Goal: Information Seeking & Learning: Learn about a topic

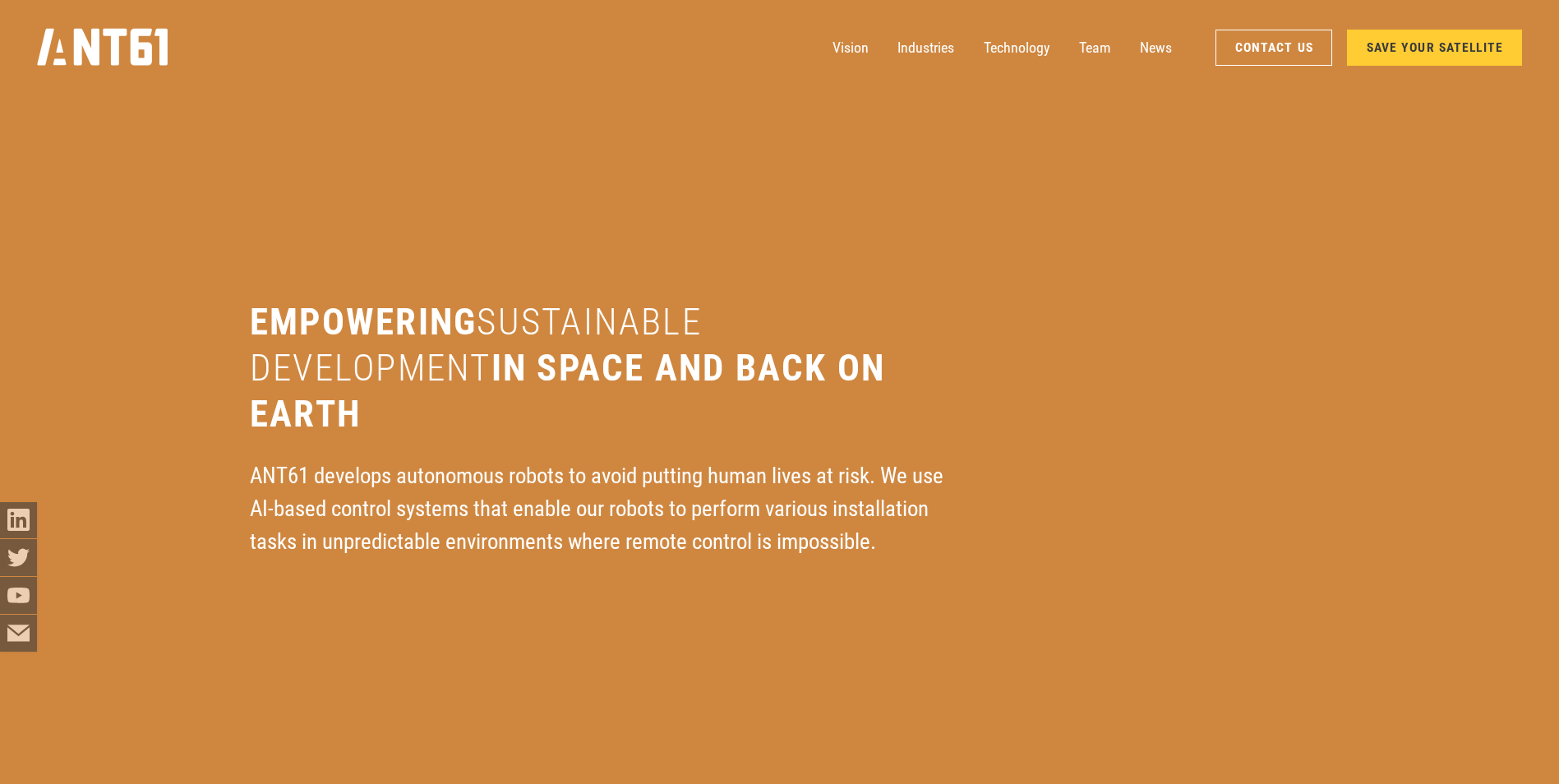
scroll to position [3369, 0]
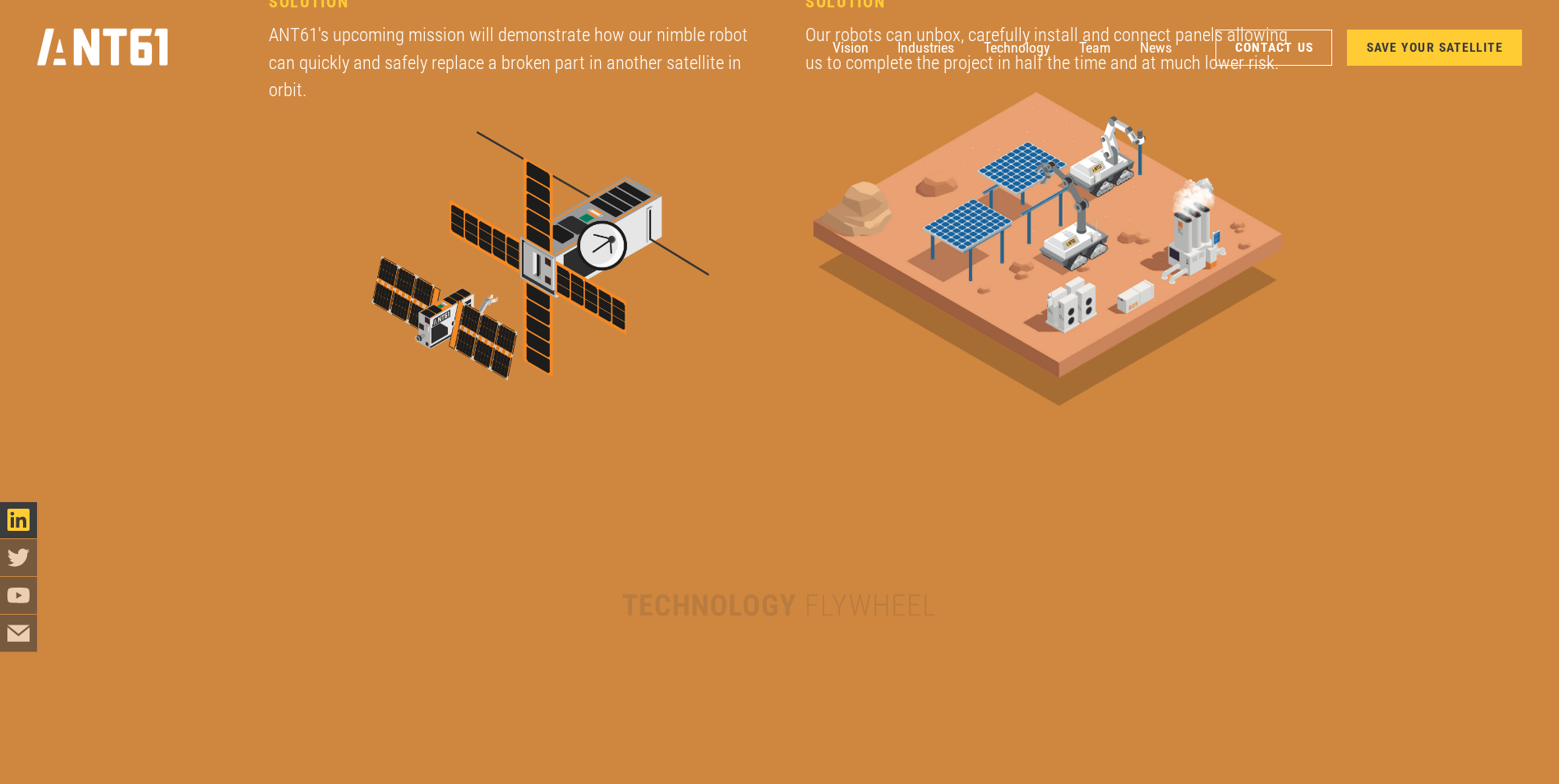
click at [22, 519] on icon "LinkedIn icon" at bounding box center [19, 520] width 22 height 22
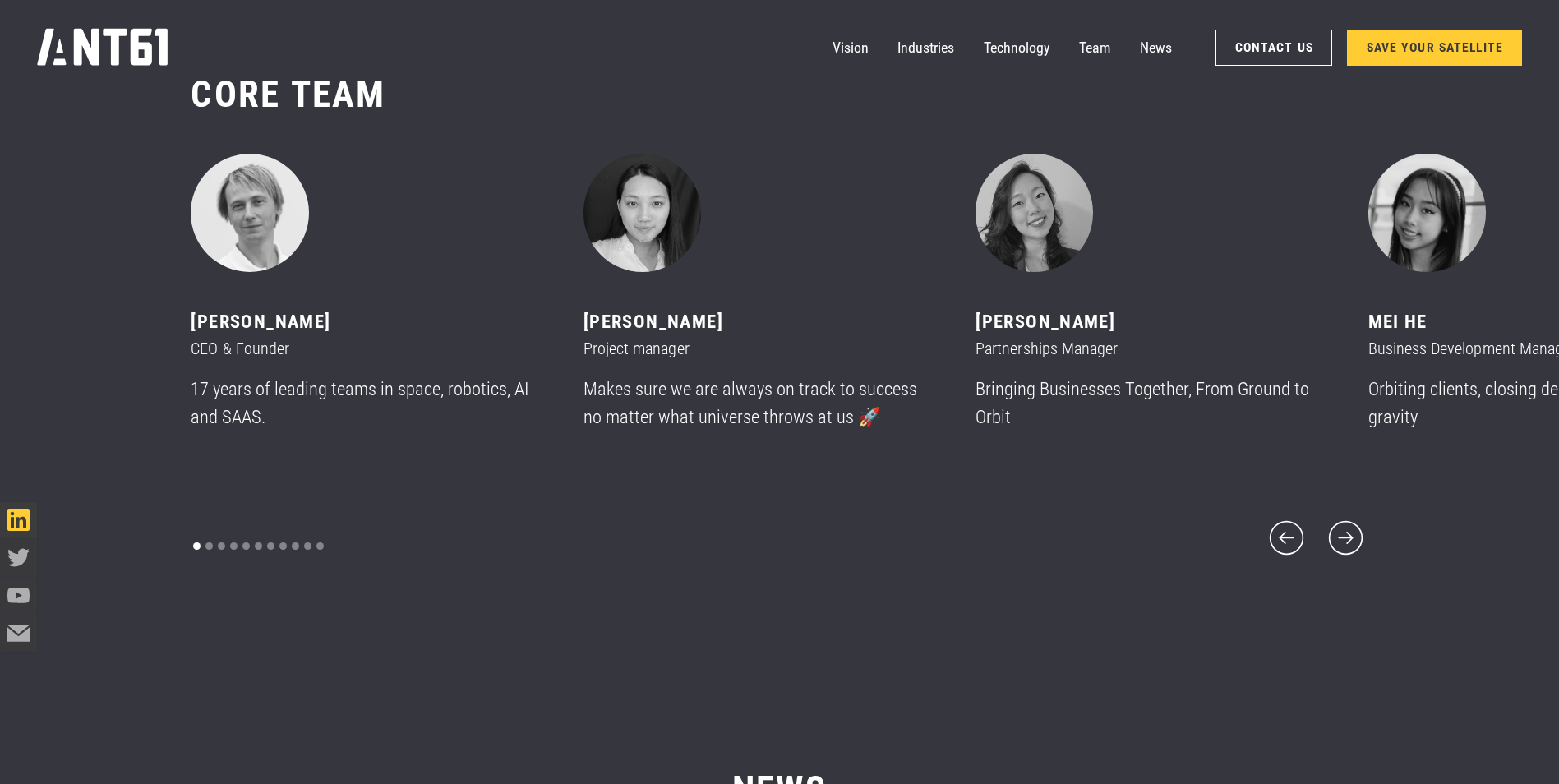
scroll to position [9448, 0]
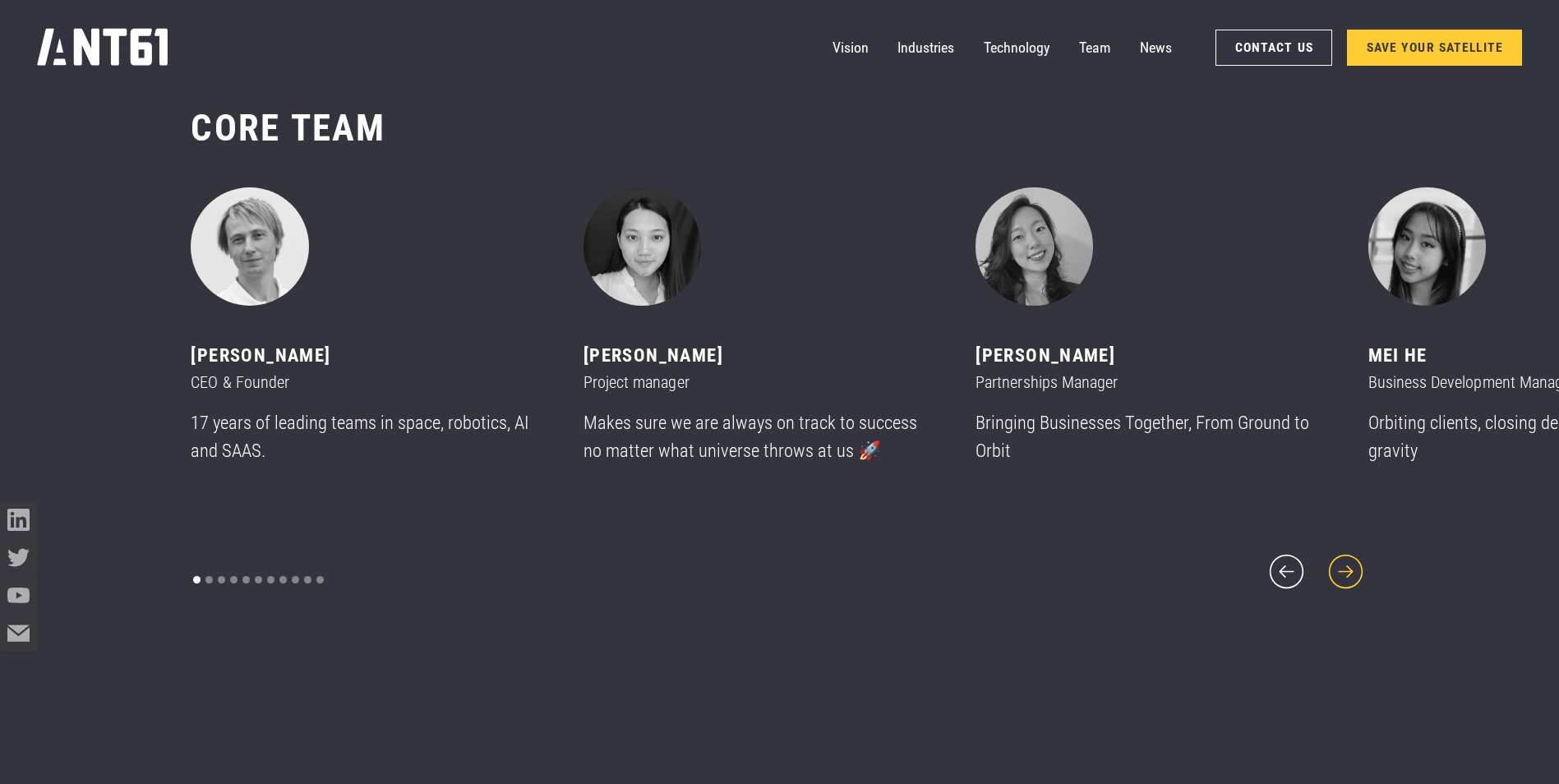
click at [1362, 565] on icon "next slide" at bounding box center [1347, 572] width 44 height 44
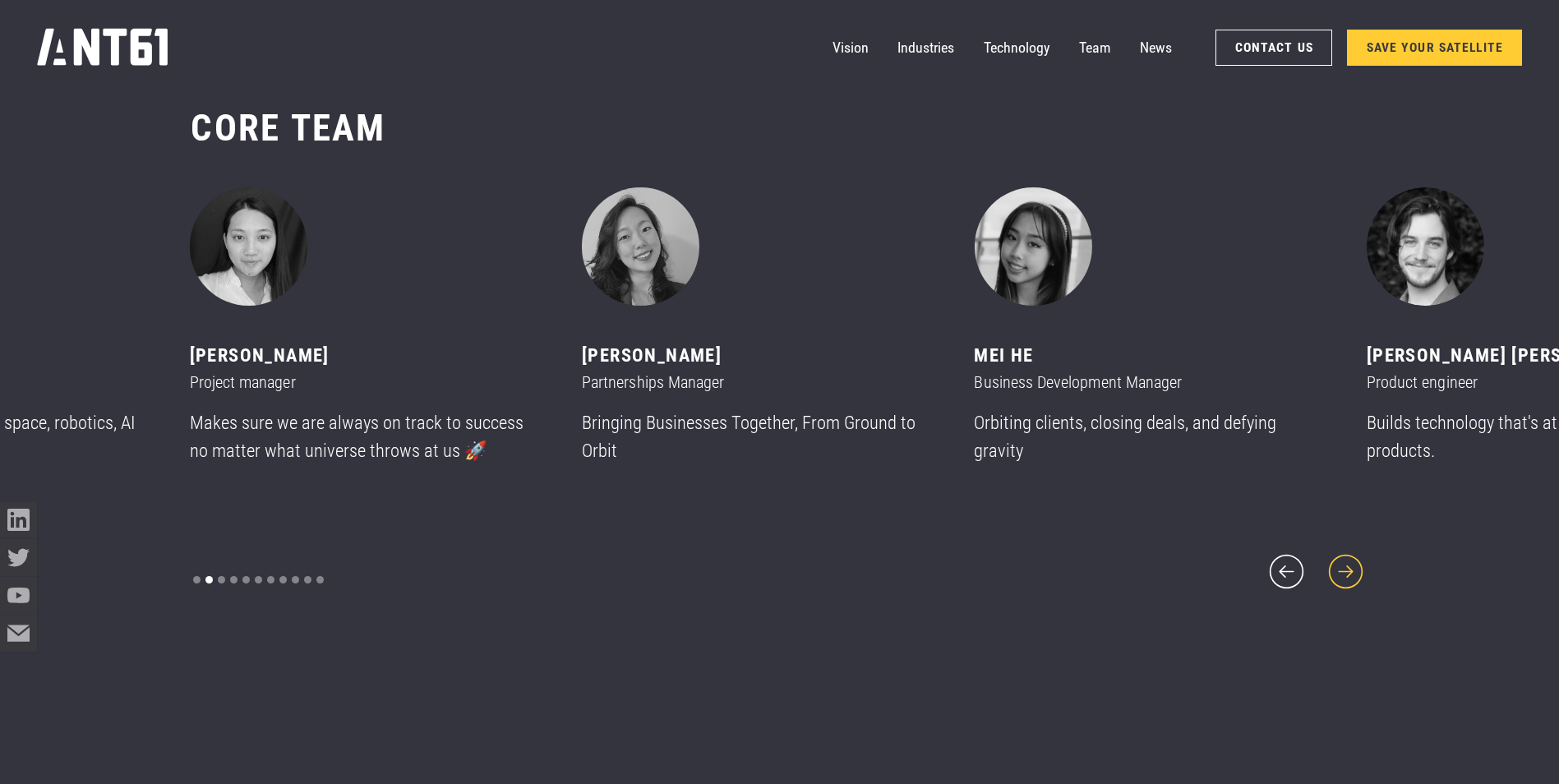
click at [1362, 565] on icon "next slide" at bounding box center [1347, 572] width 44 height 44
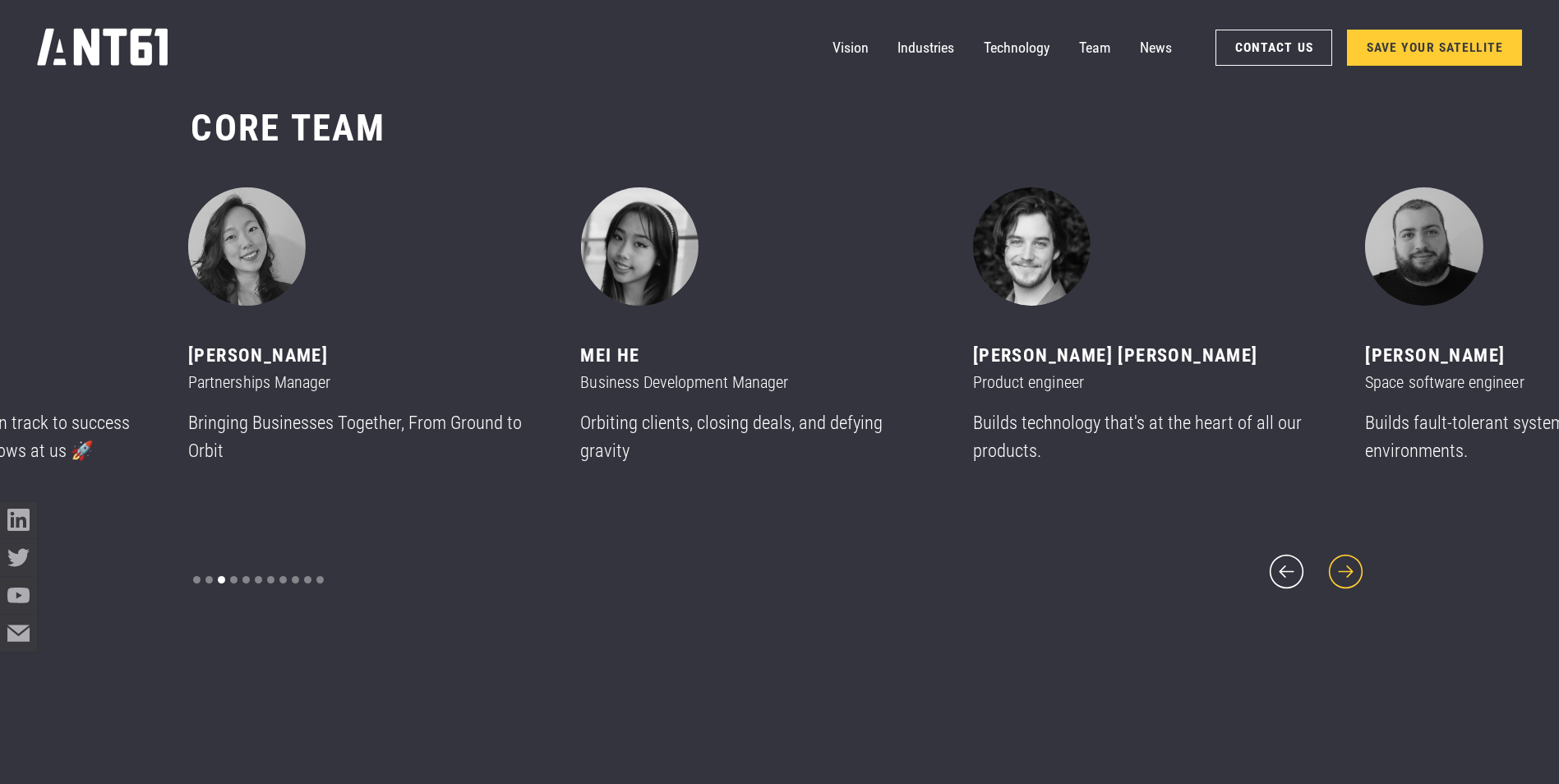
click at [1362, 565] on icon "next slide" at bounding box center [1347, 572] width 44 height 44
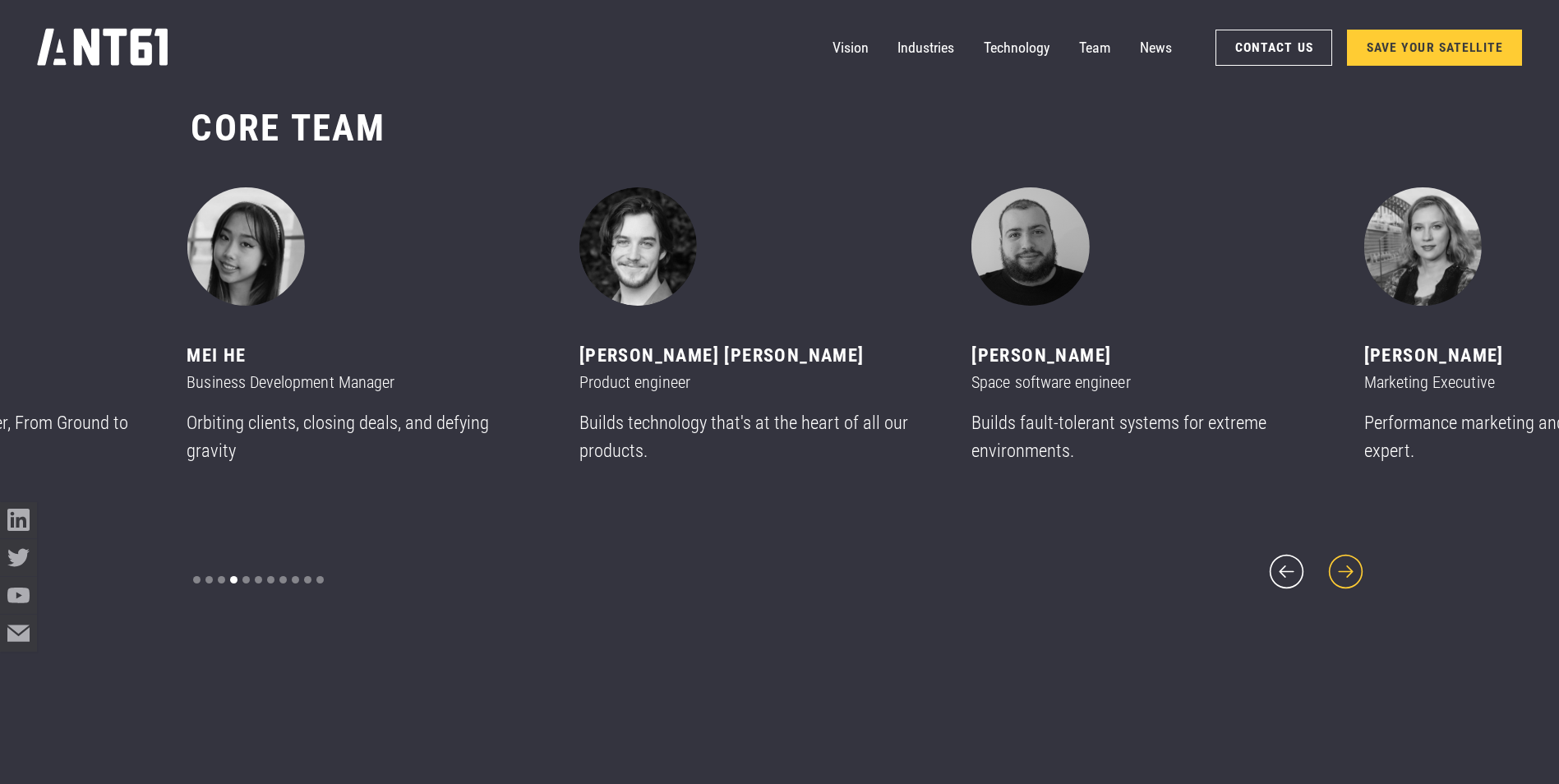
click at [1362, 565] on icon "next slide" at bounding box center [1347, 572] width 44 height 44
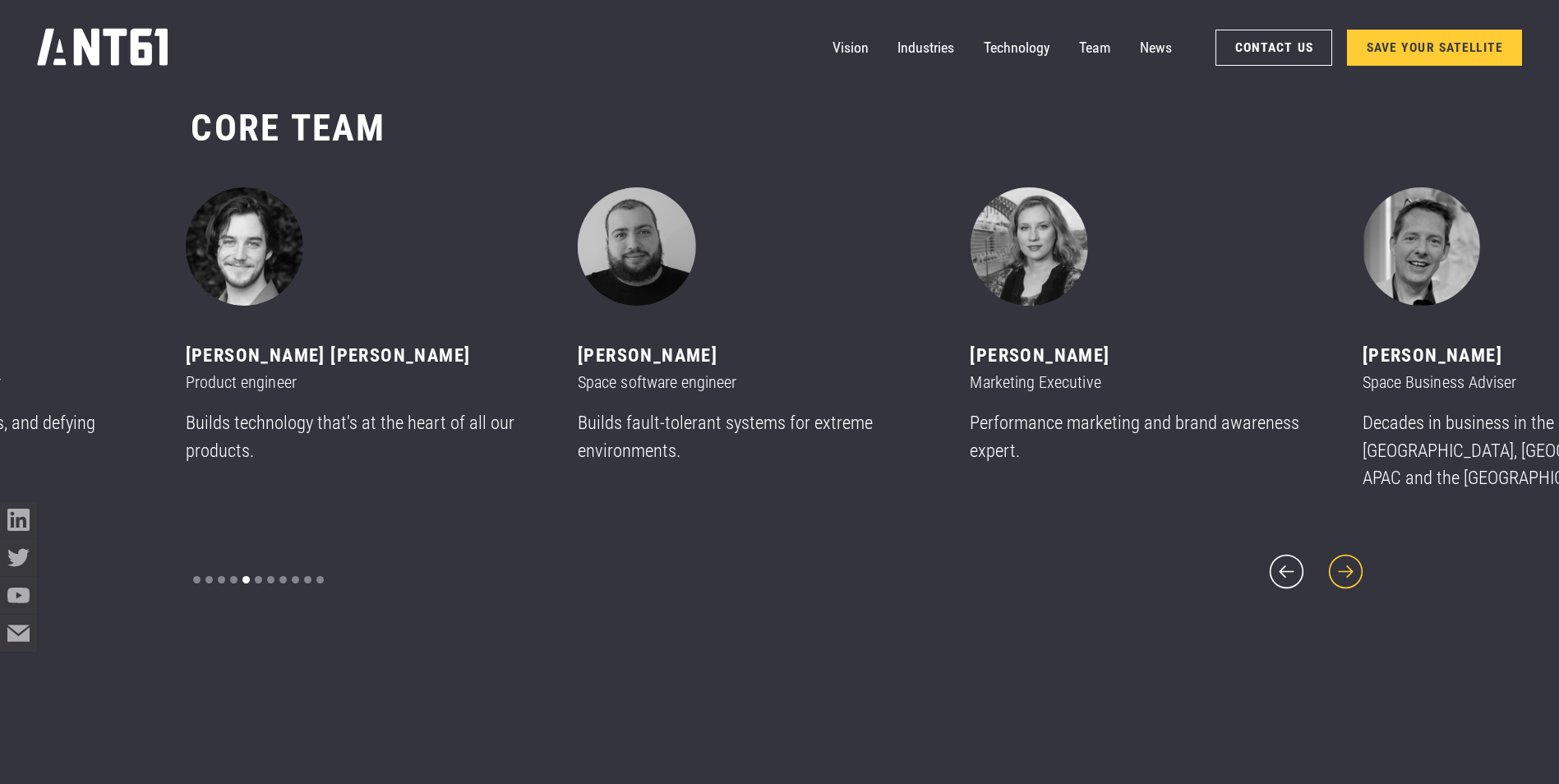
click at [1362, 565] on icon "next slide" at bounding box center [1347, 572] width 44 height 44
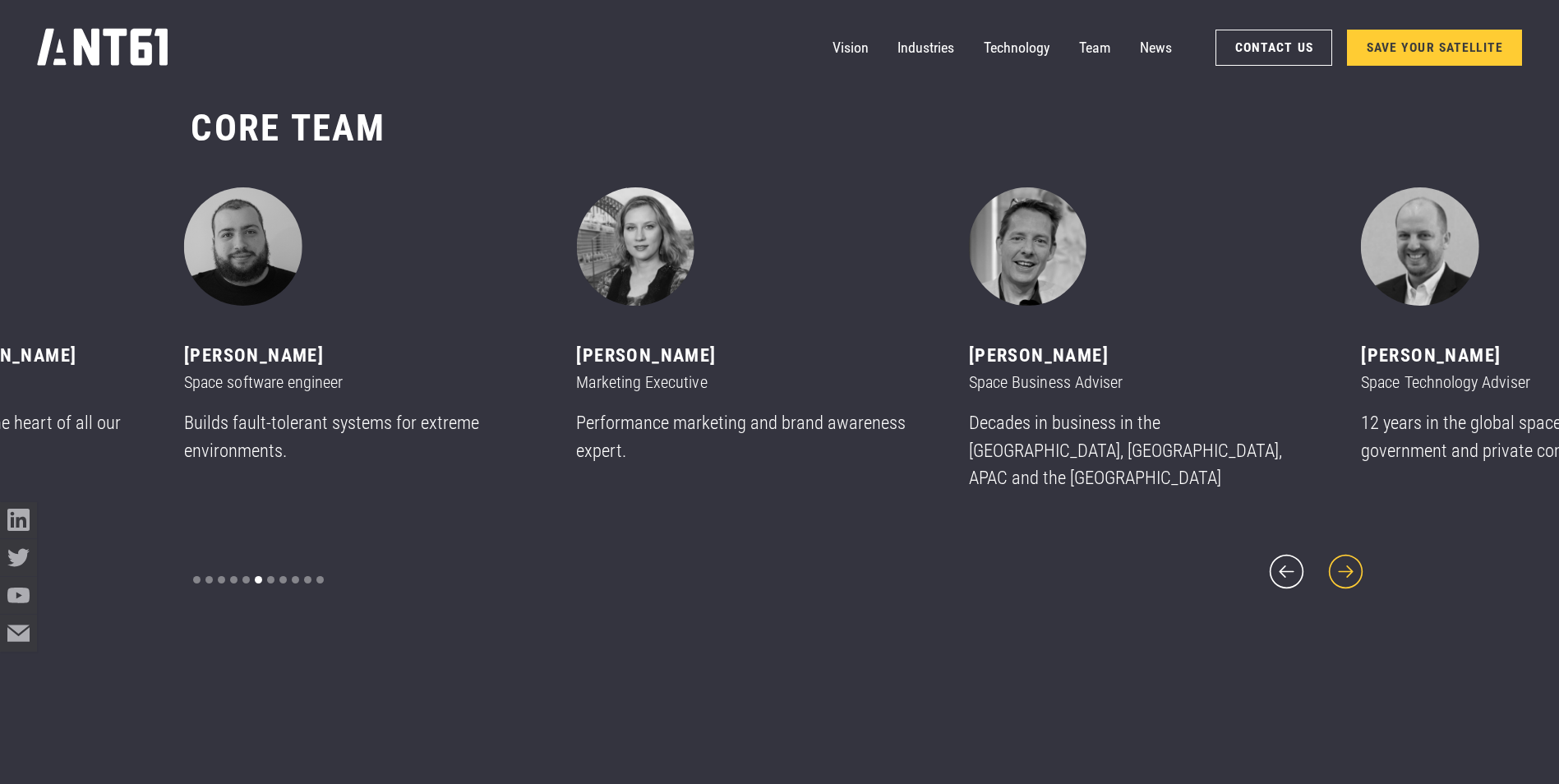
click at [1362, 565] on icon "next slide" at bounding box center [1347, 572] width 44 height 44
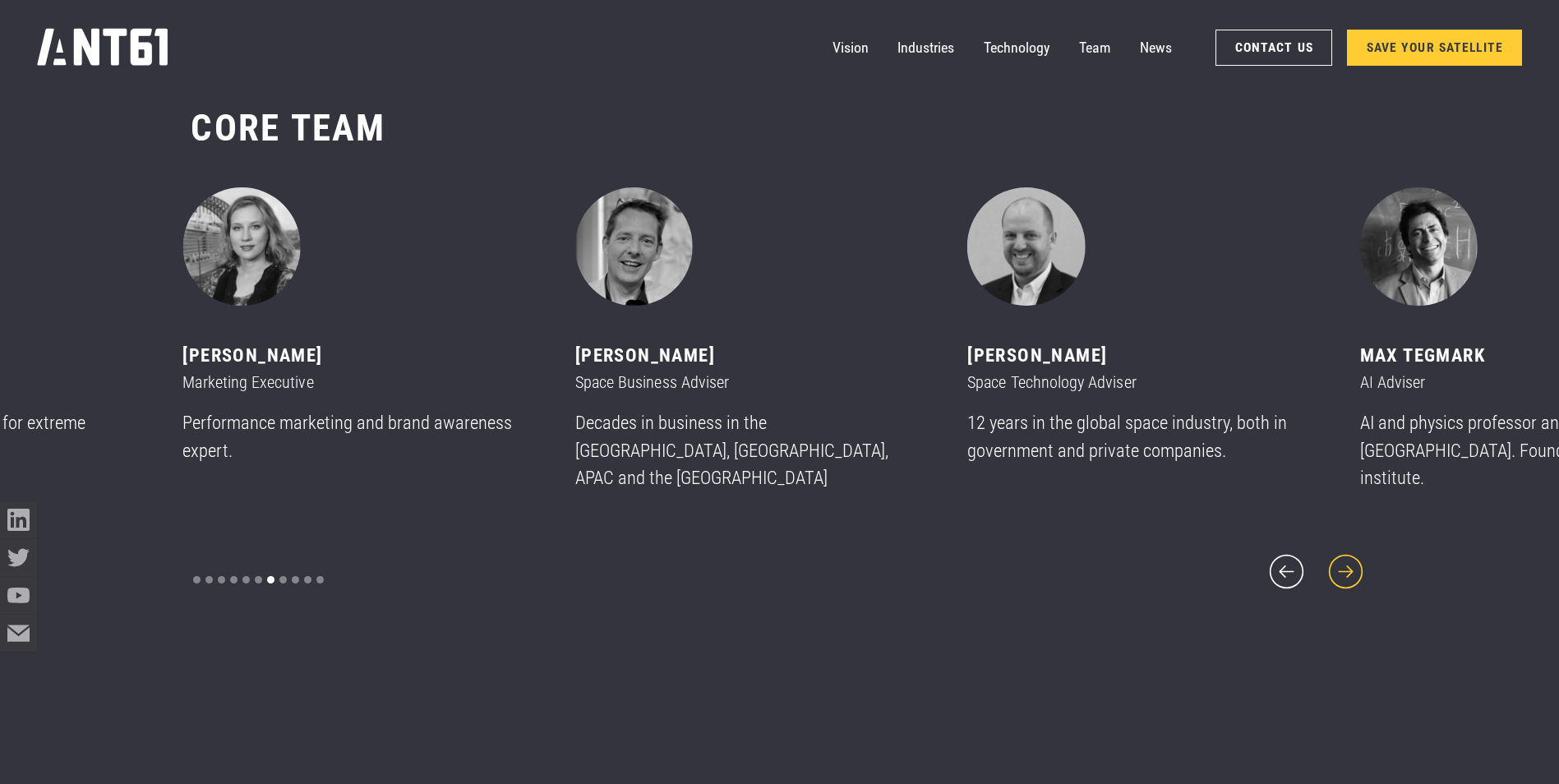
click at [1362, 565] on icon "next slide" at bounding box center [1347, 572] width 44 height 44
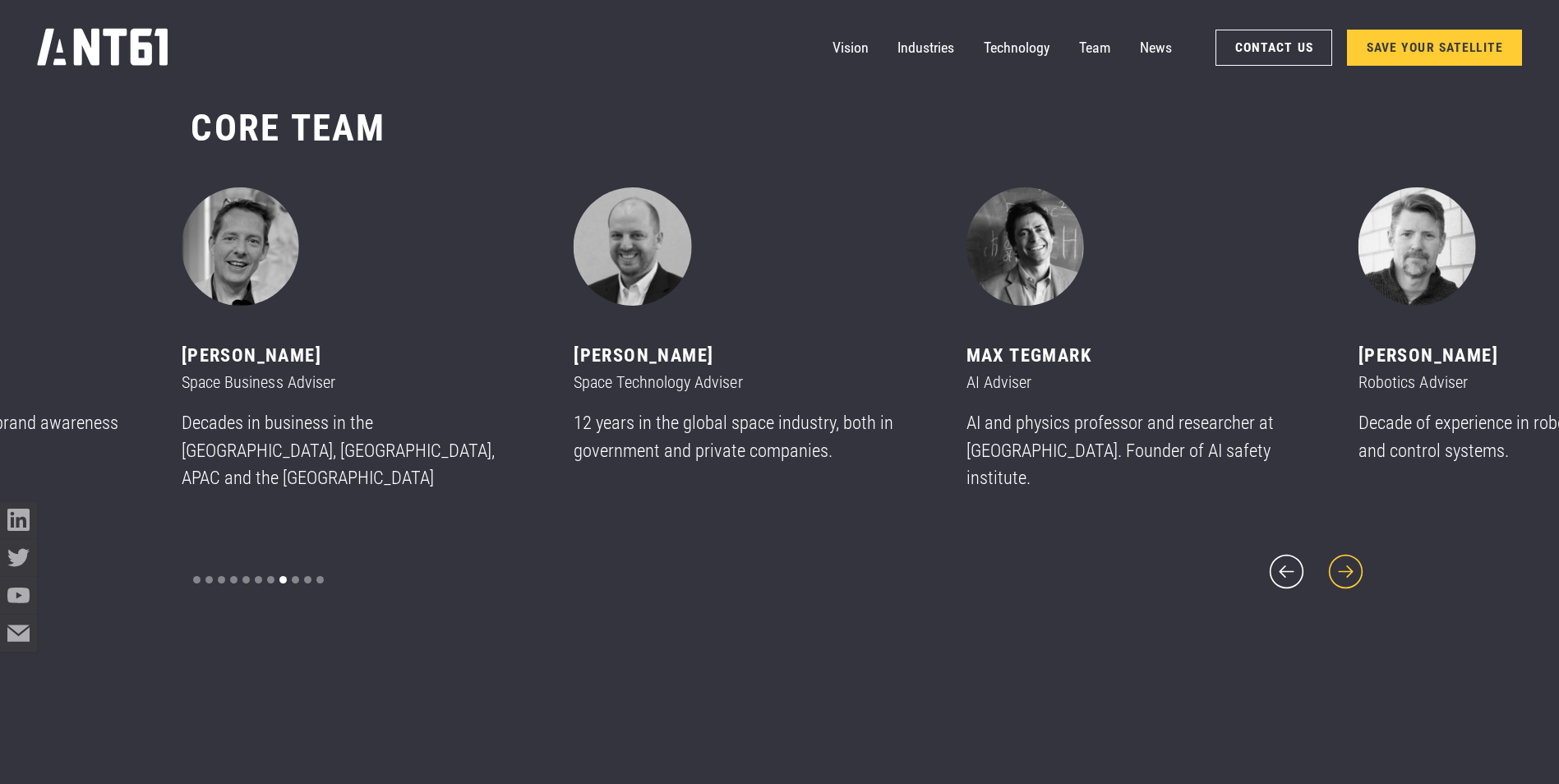
click at [1362, 565] on icon "next slide" at bounding box center [1347, 572] width 44 height 44
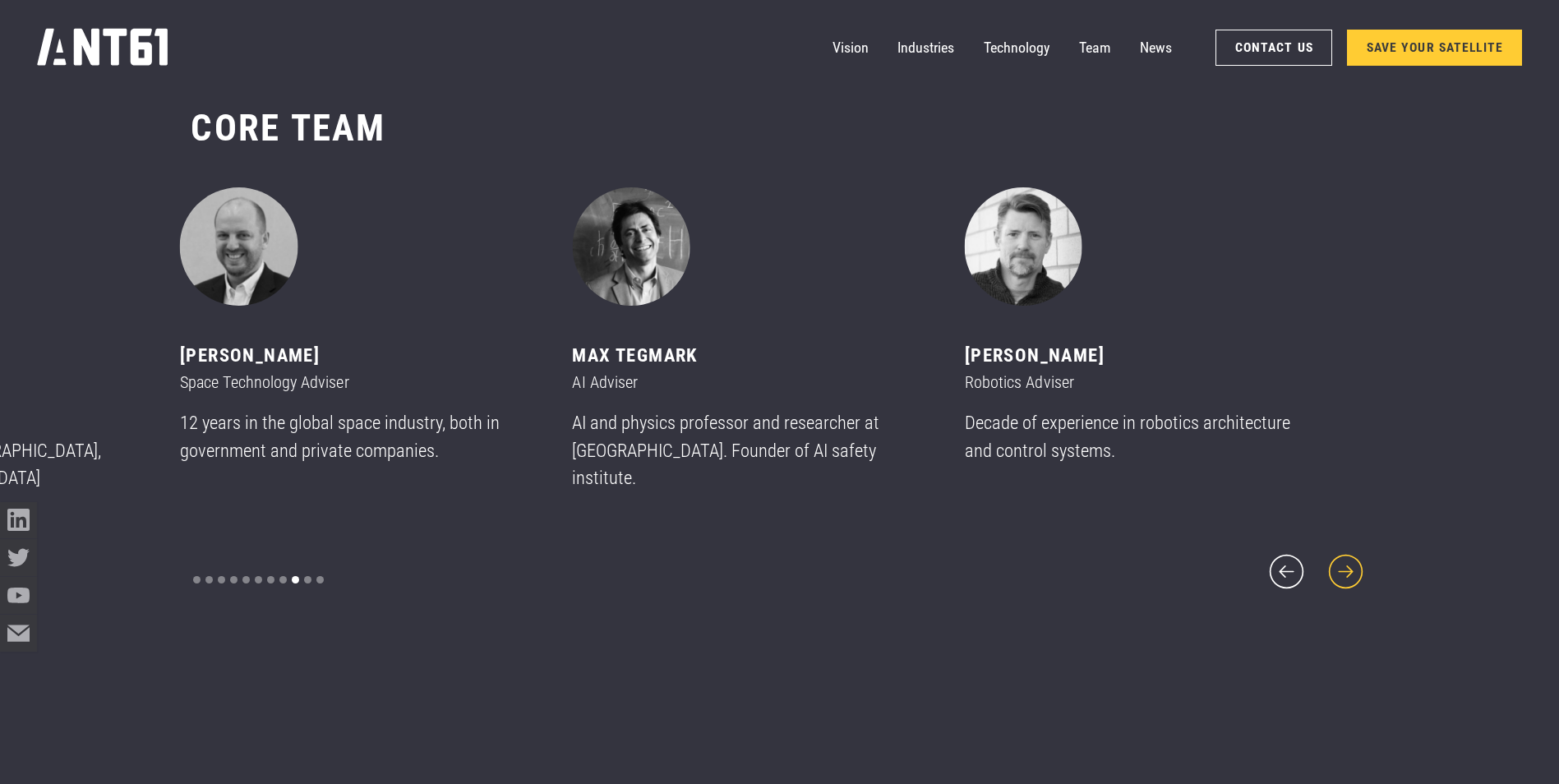
click at [1362, 565] on icon "next slide" at bounding box center [1347, 572] width 44 height 44
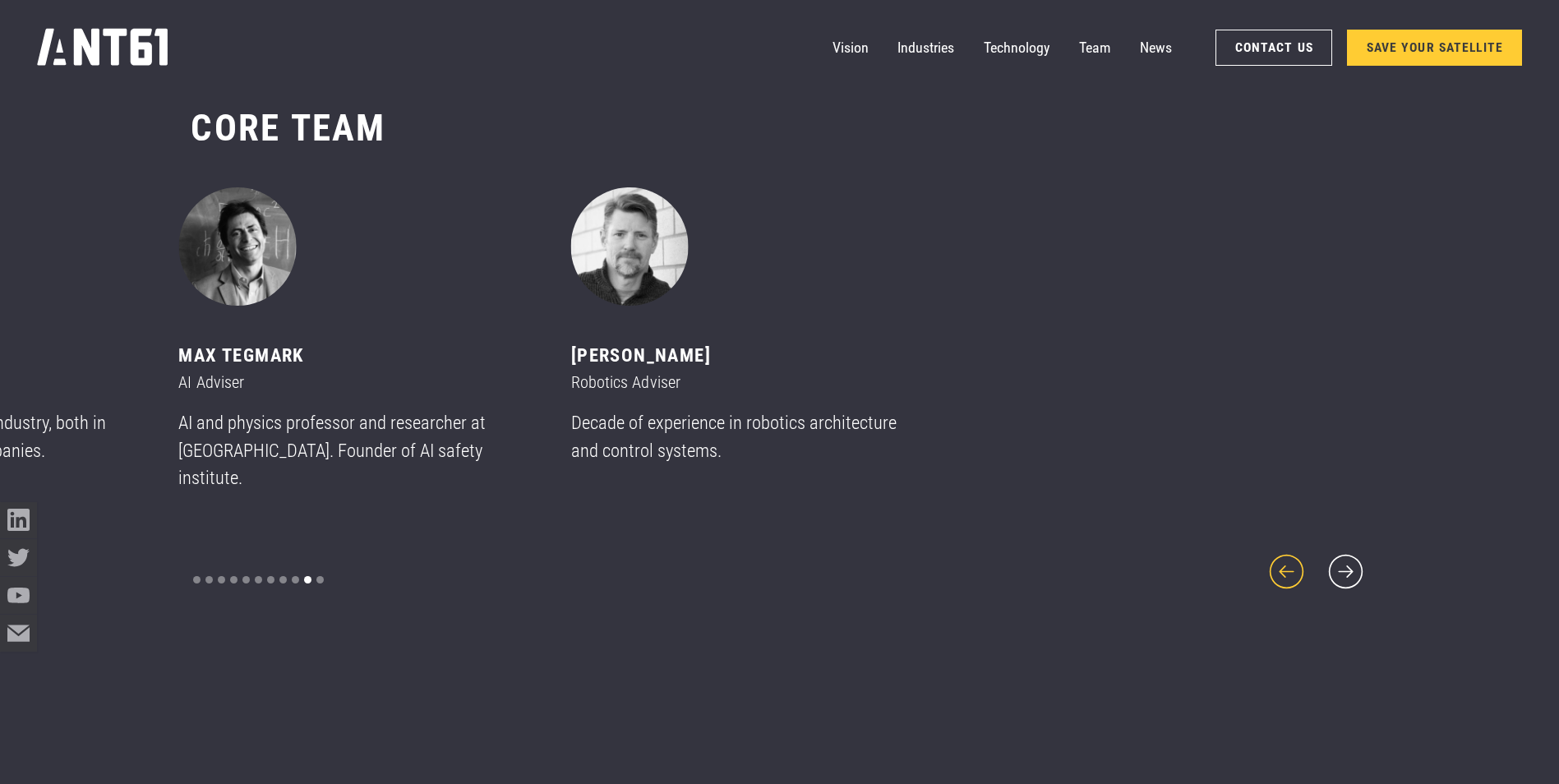
click at [1291, 563] on icon "previous slide" at bounding box center [1287, 572] width 44 height 44
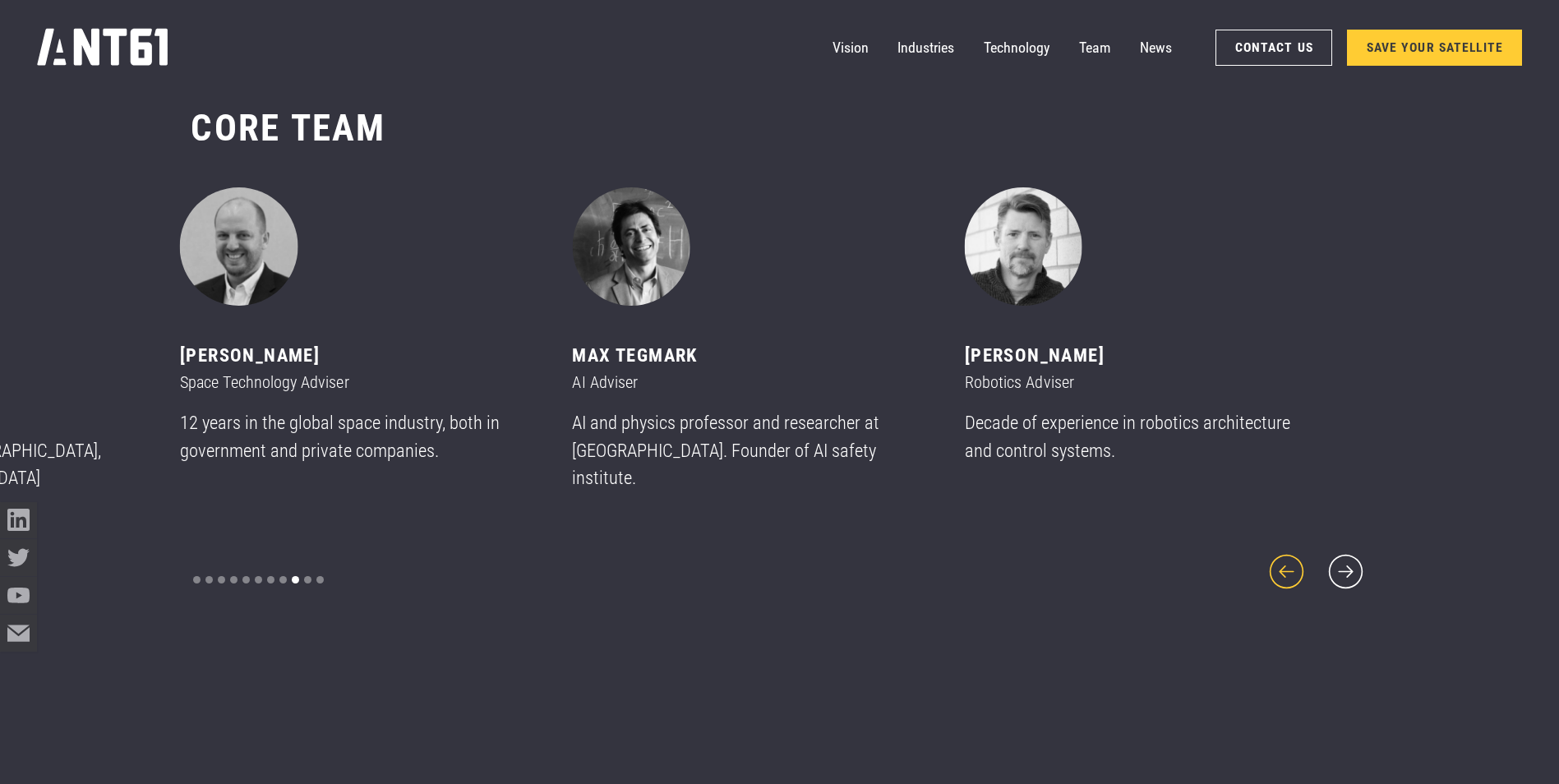
click at [1291, 563] on icon "previous slide" at bounding box center [1287, 572] width 44 height 44
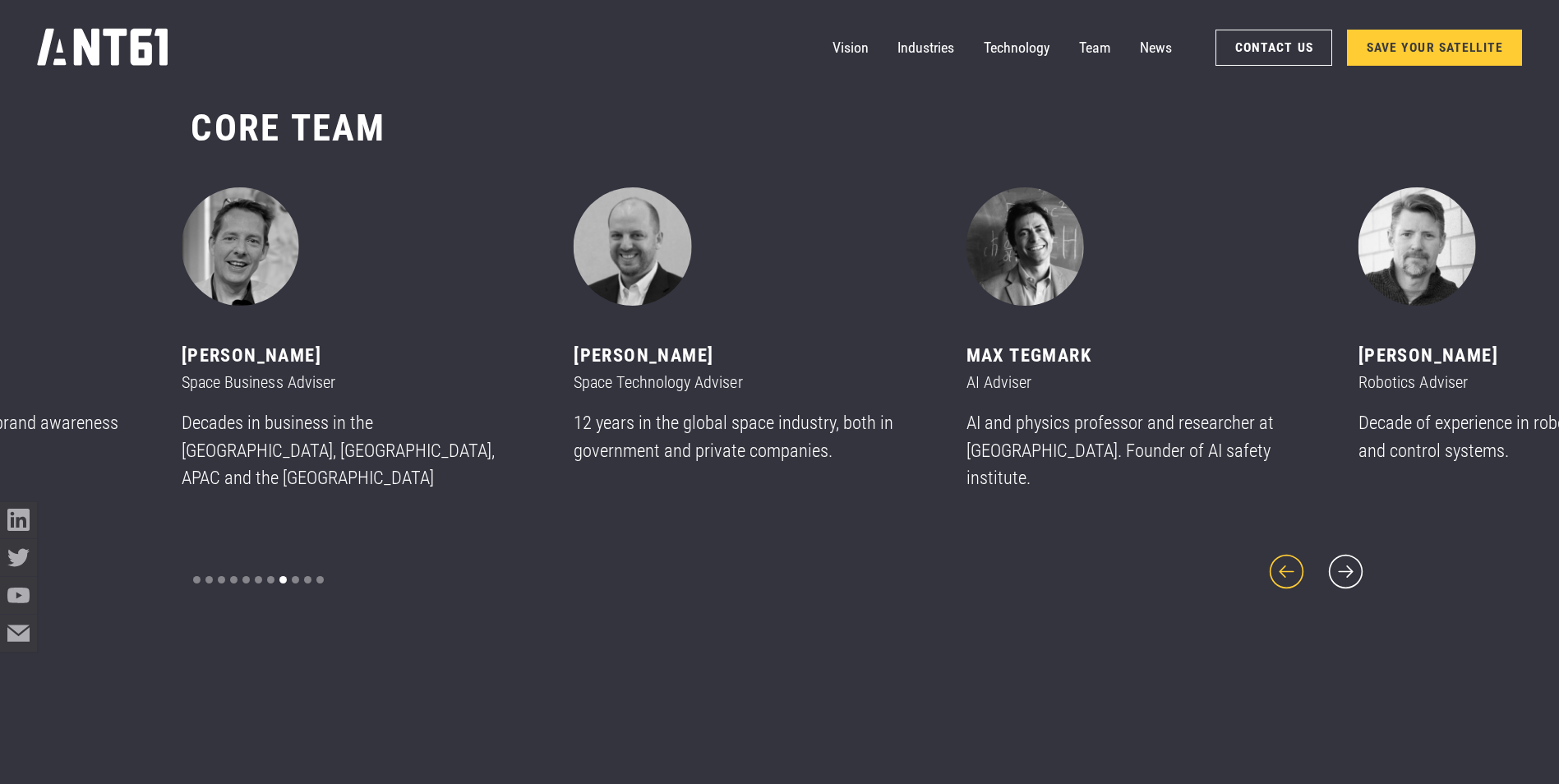
click at [1291, 563] on icon "previous slide" at bounding box center [1287, 572] width 44 height 44
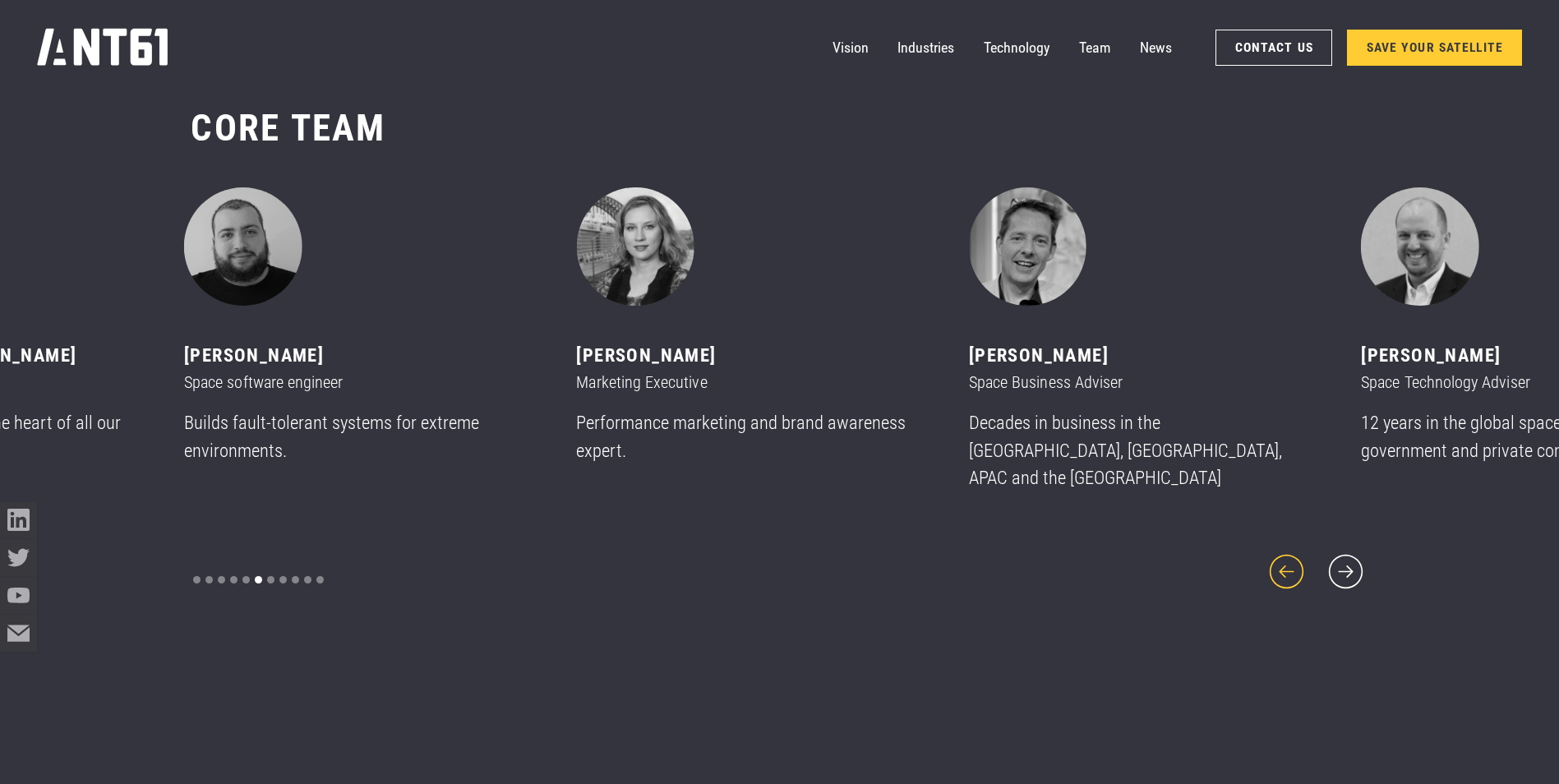
click at [1291, 563] on icon "previous slide" at bounding box center [1287, 572] width 44 height 44
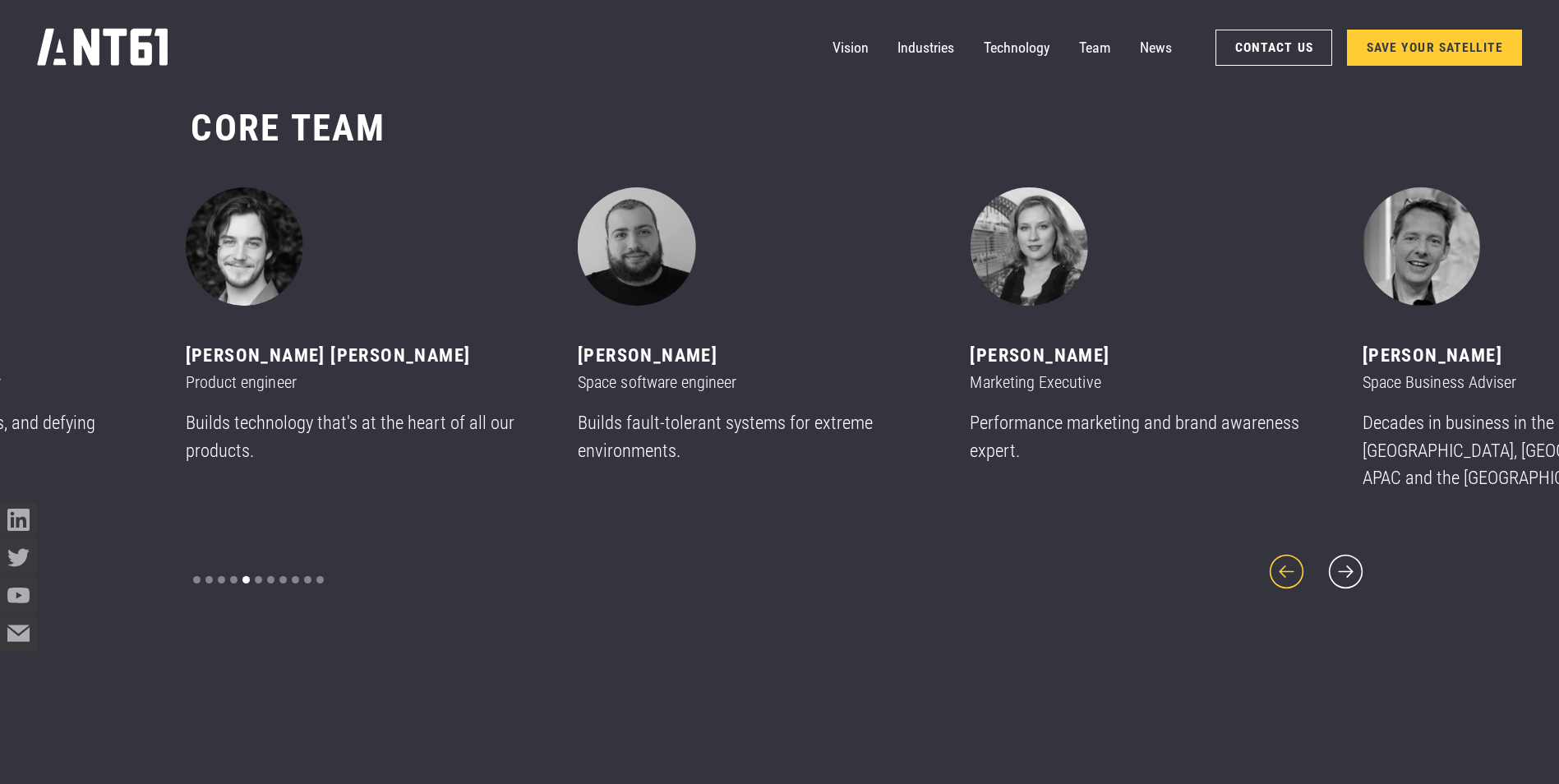
click at [1291, 563] on icon "previous slide" at bounding box center [1287, 572] width 44 height 44
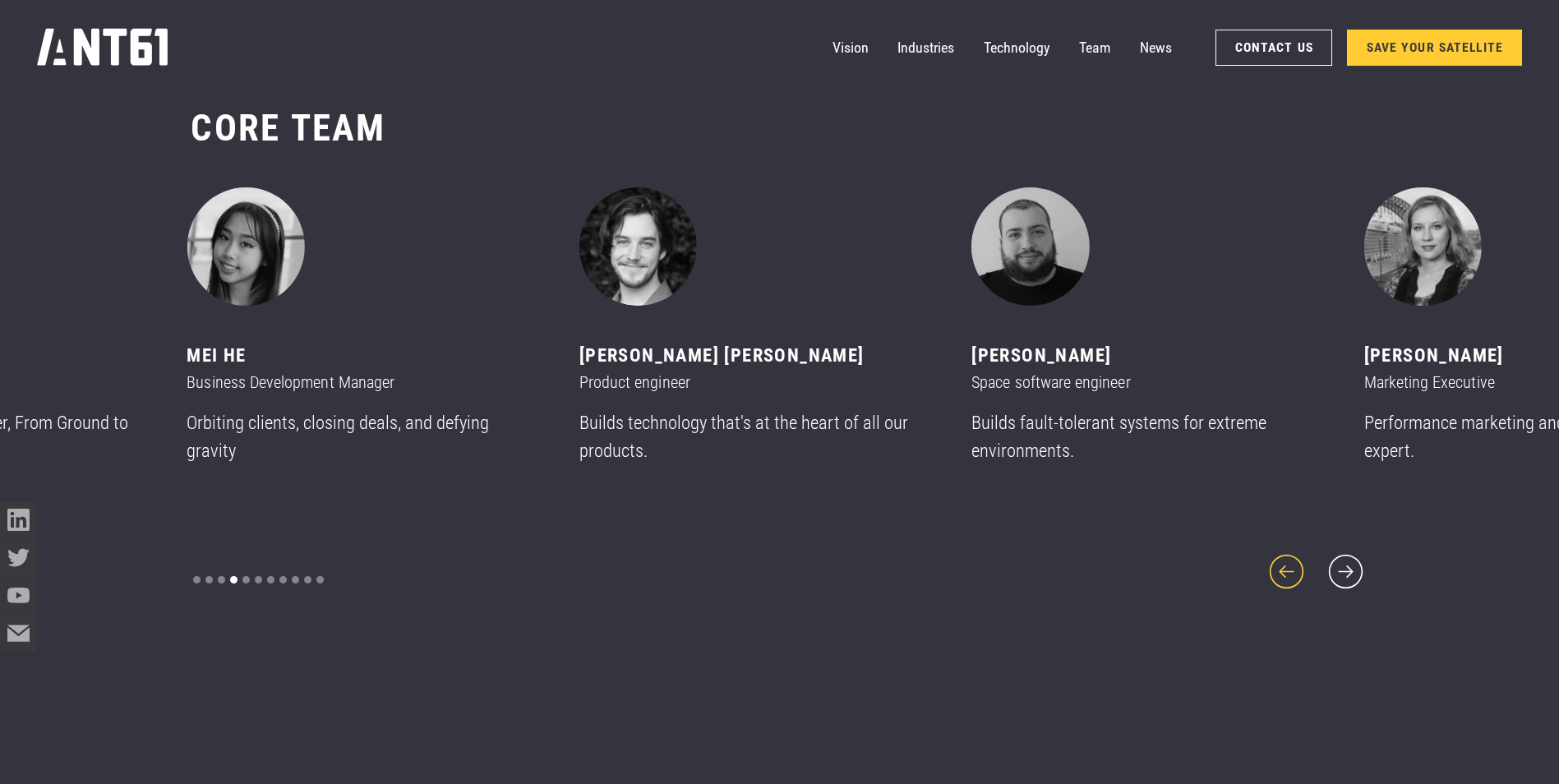
click at [1291, 563] on icon "previous slide" at bounding box center [1287, 572] width 44 height 44
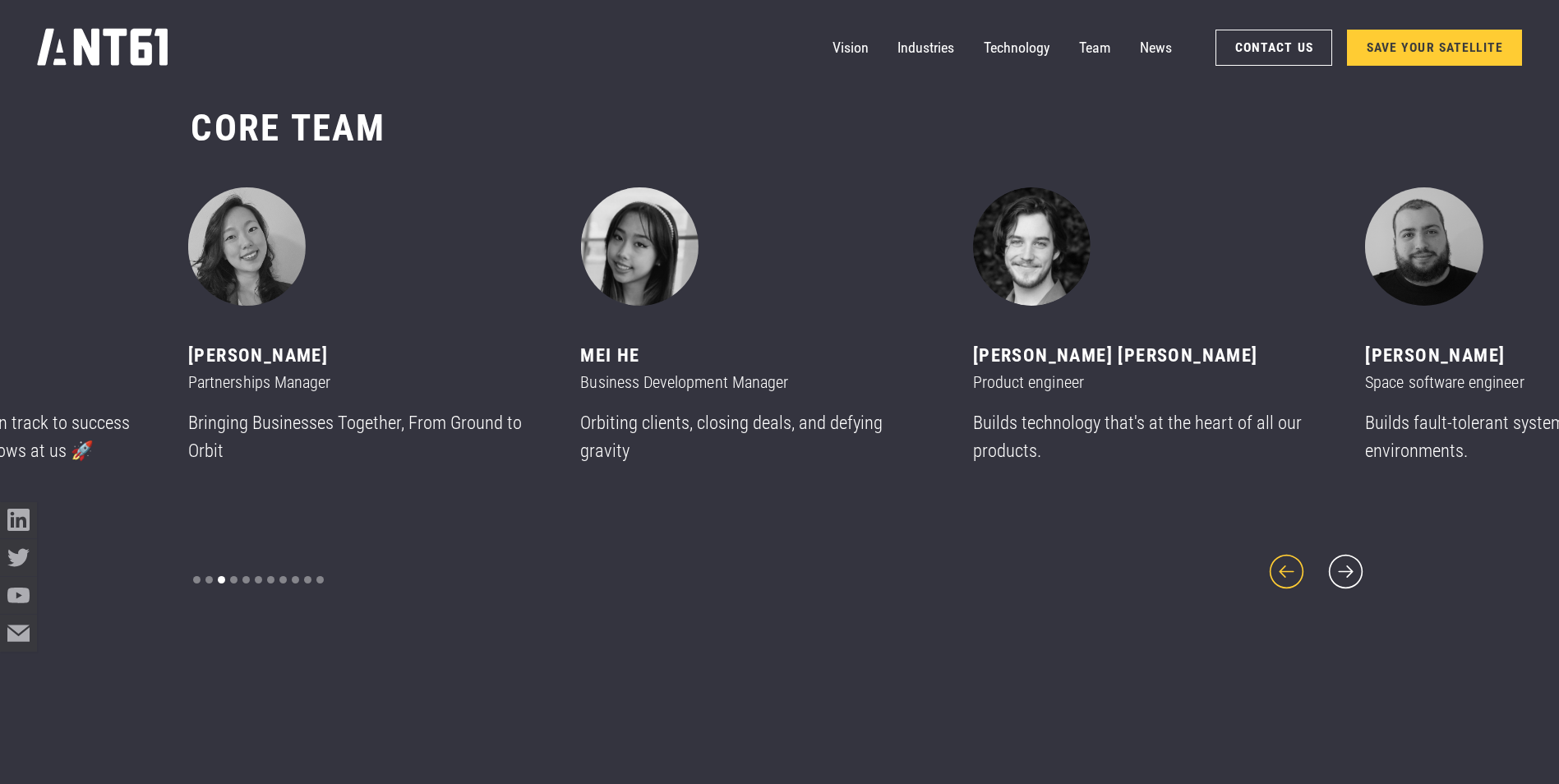
click at [1291, 563] on icon "previous slide" at bounding box center [1287, 572] width 44 height 44
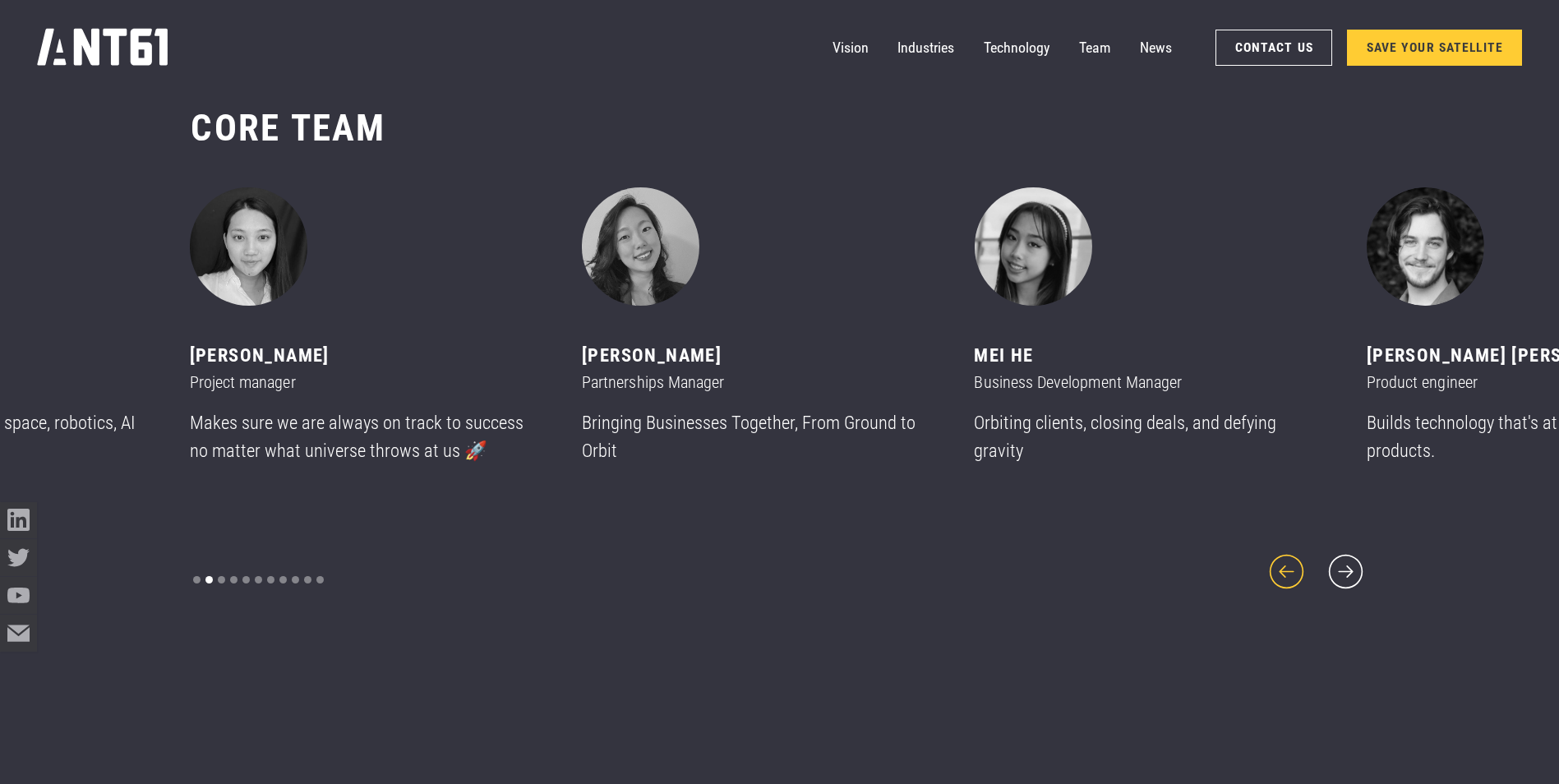
click at [1291, 563] on icon "previous slide" at bounding box center [1287, 572] width 44 height 44
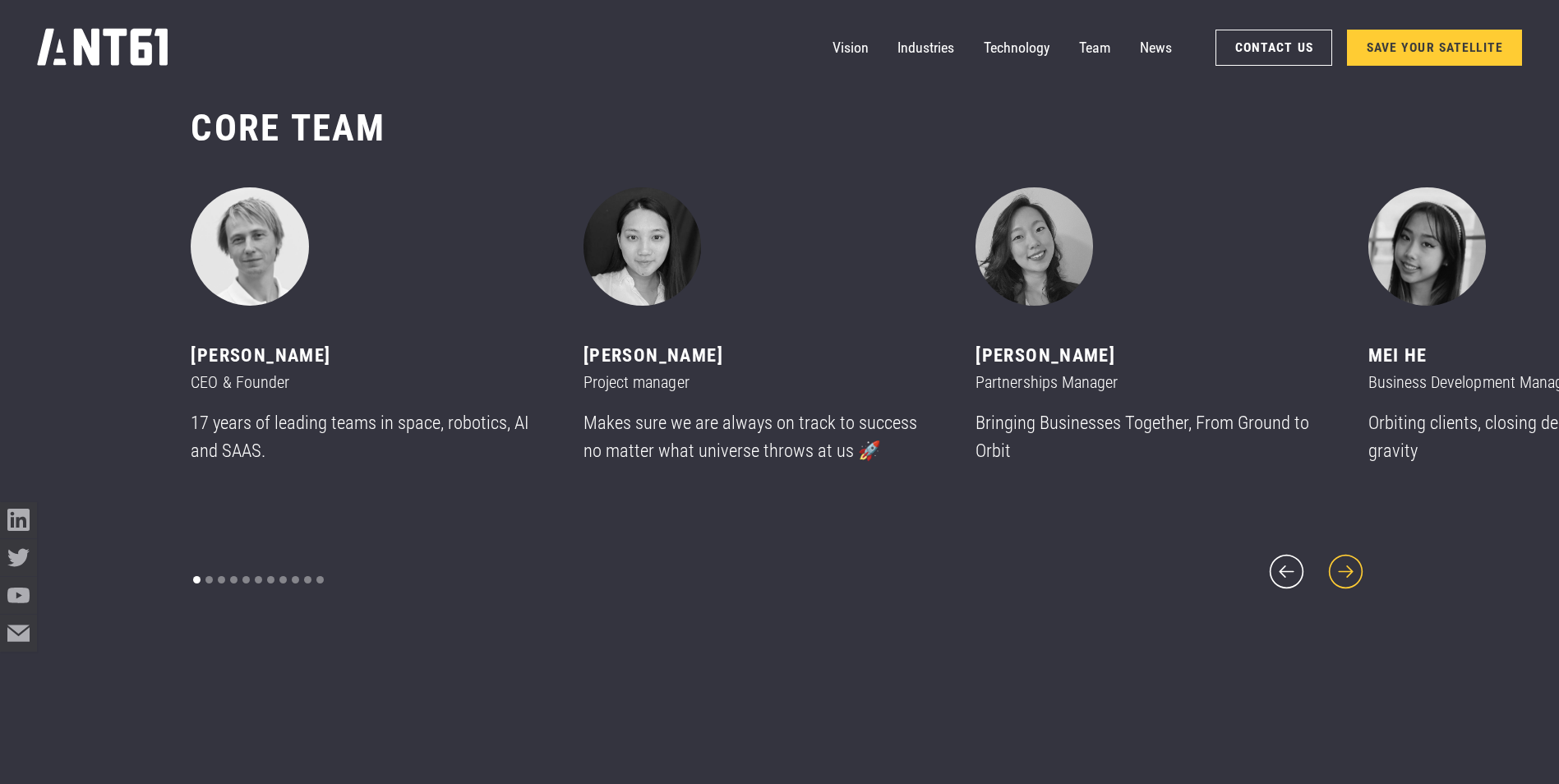
click at [1353, 565] on icon "next slide" at bounding box center [1347, 572] width 44 height 44
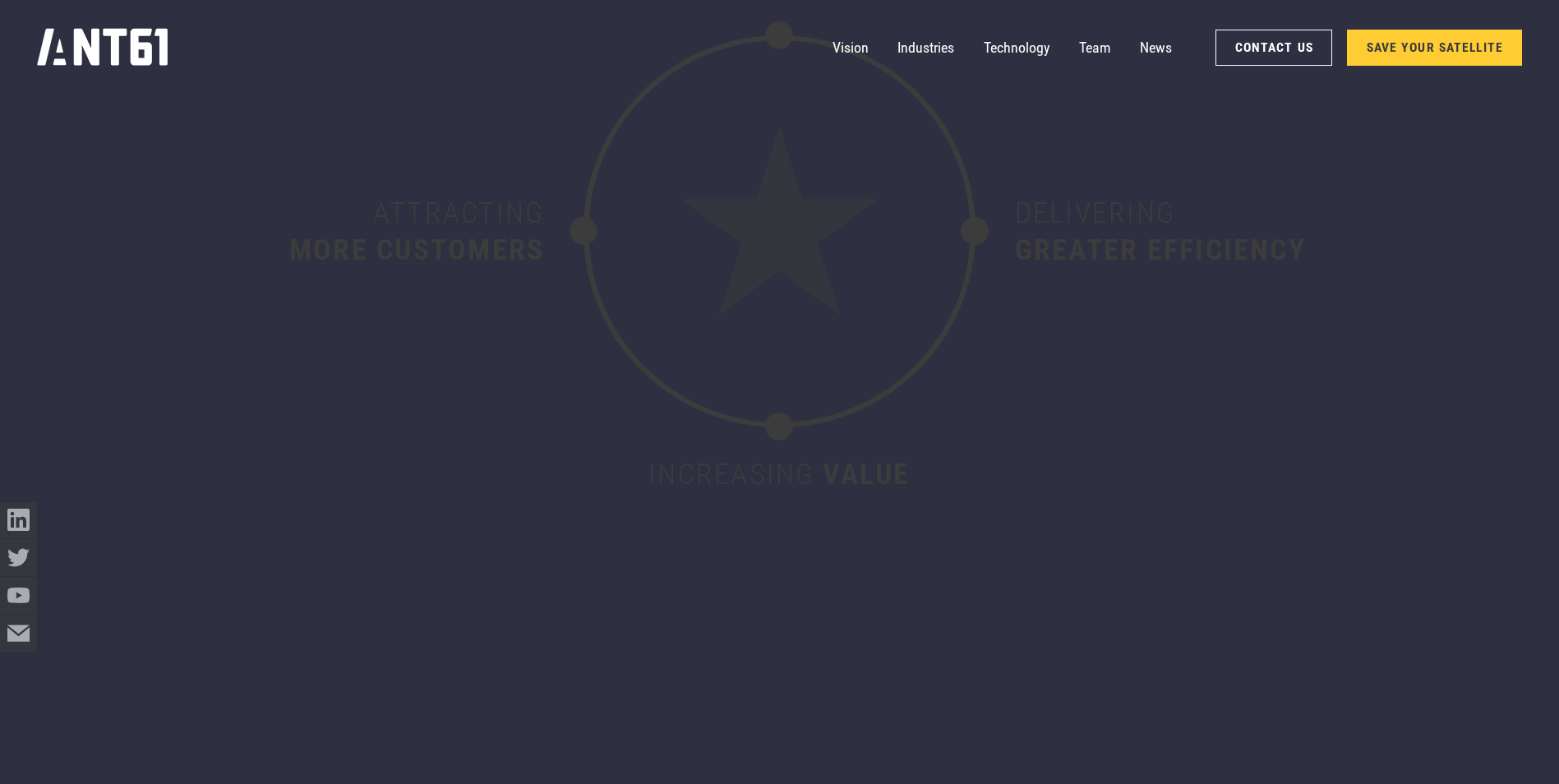
scroll to position [8463, 0]
click at [855, 45] on link "Vision" at bounding box center [851, 48] width 36 height 37
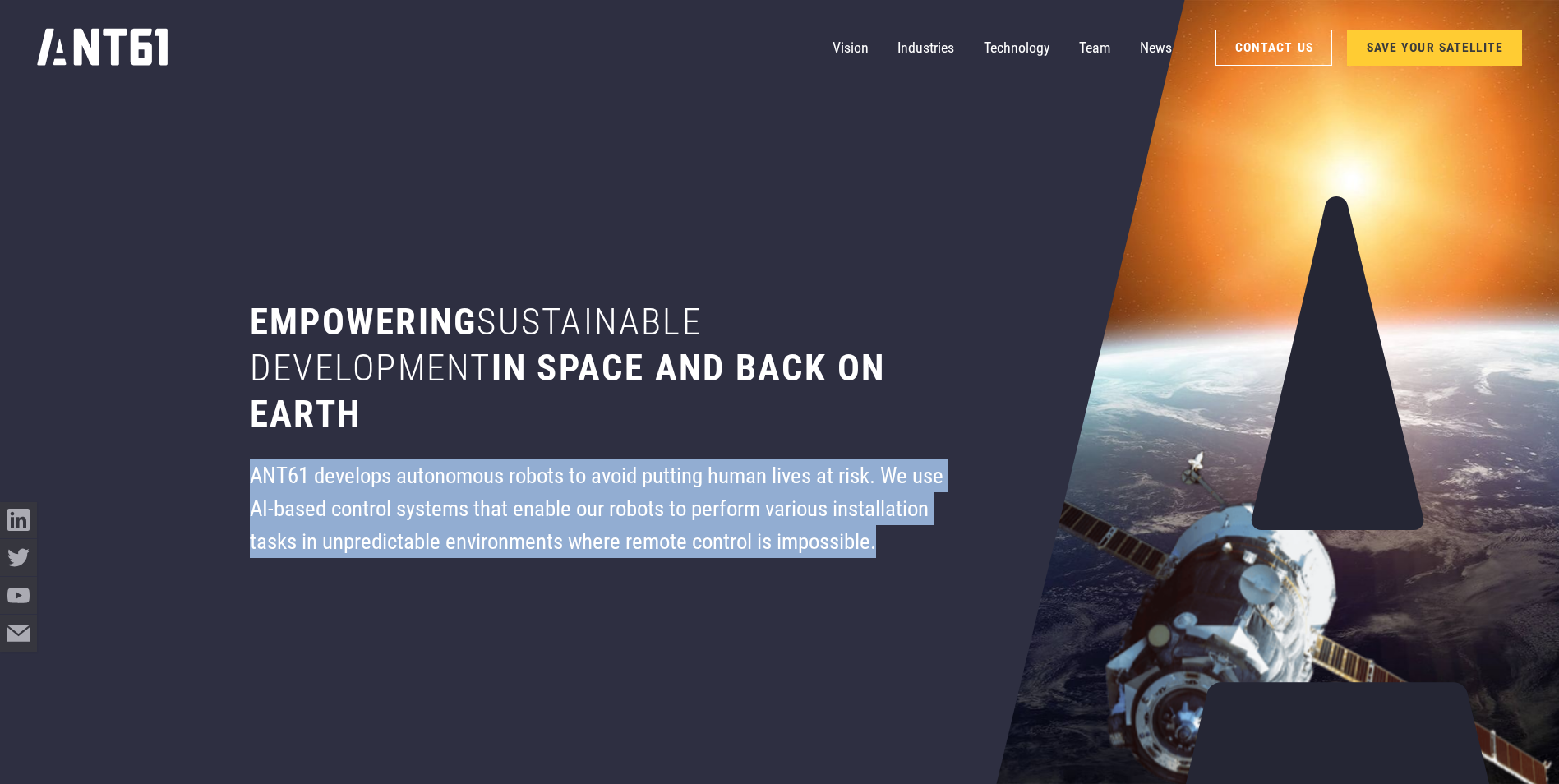
drag, startPoint x: 248, startPoint y: 475, endPoint x: 899, endPoint y: 543, distance: 654.5
click at [899, 543] on div "ANT61 develops autonomous robots to avoid putting human lives at risk. We use A…" at bounding box center [605, 508] width 710 height 100
drag, startPoint x: 899, startPoint y: 543, endPoint x: 772, endPoint y: 525, distance: 128.3
copy div "ANT61 develops autonomous robots to avoid putting human lives at risk. We use A…"
